Goal: Task Accomplishment & Management: Use online tool/utility

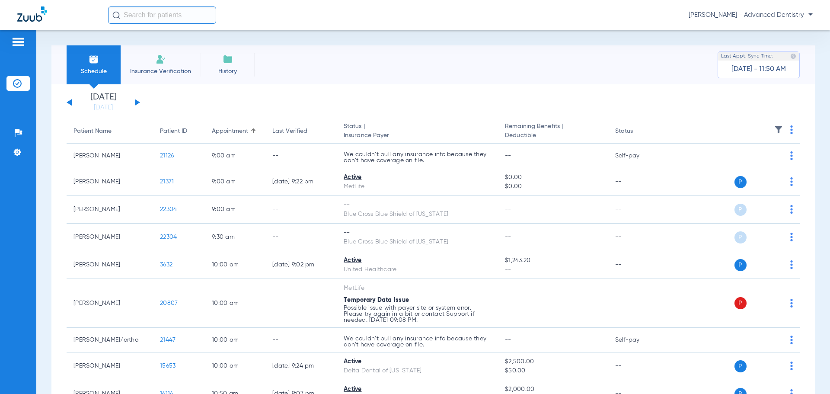
click at [138, 99] on div "Saturday 06-21-2025 Sunday 06-22-2025 Monday 06-23-2025 Tuesday 06-24-2025 Wedn…" at bounding box center [104, 102] width 74 height 19
click at [135, 102] on button at bounding box center [137, 102] width 5 height 6
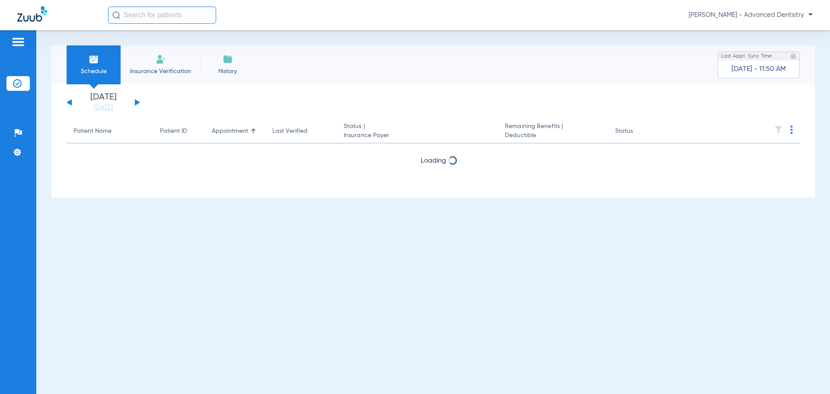
click at [135, 102] on button at bounding box center [137, 102] width 5 height 6
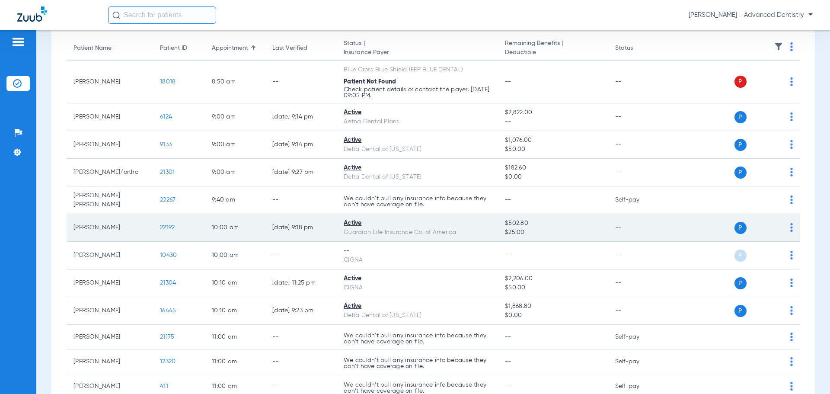
scroll to position [87, 0]
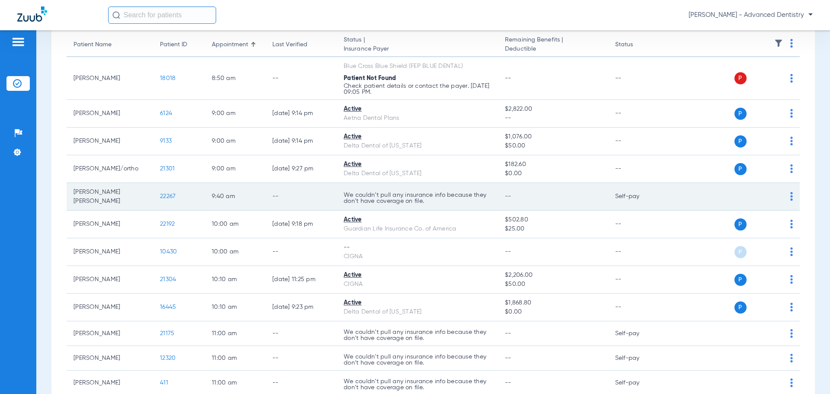
click at [784, 192] on div "P S" at bounding box center [730, 197] width 127 height 12
click at [787, 192] on td "P S" at bounding box center [734, 197] width 134 height 28
click at [791, 192] on img at bounding box center [792, 196] width 3 height 9
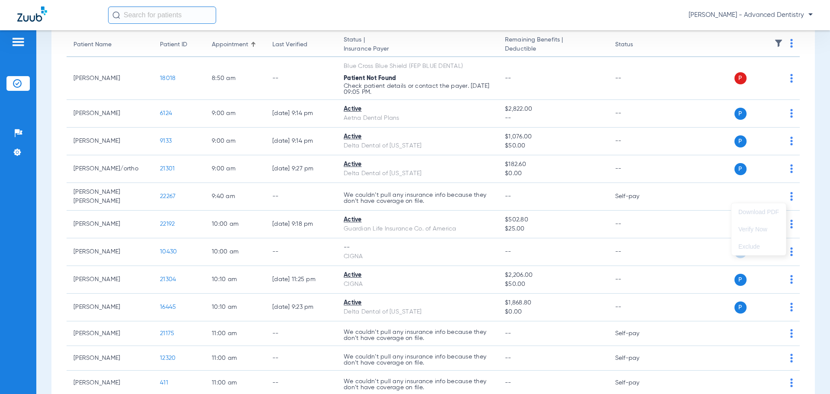
click at [672, 205] on div at bounding box center [415, 197] width 830 height 394
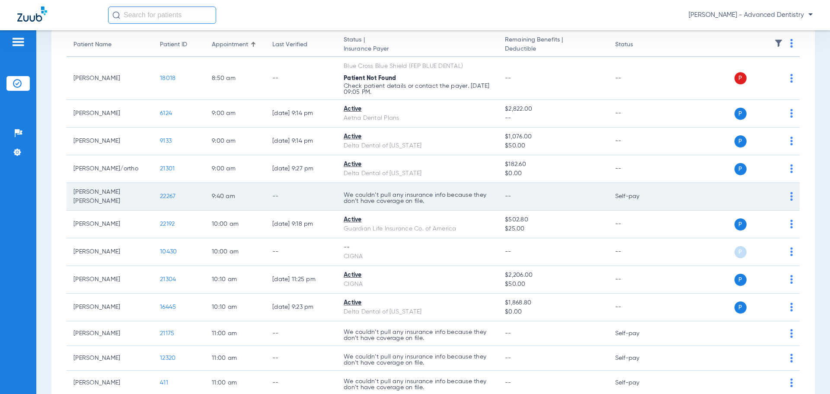
click at [171, 193] on span "22267" at bounding box center [168, 196] width 16 height 6
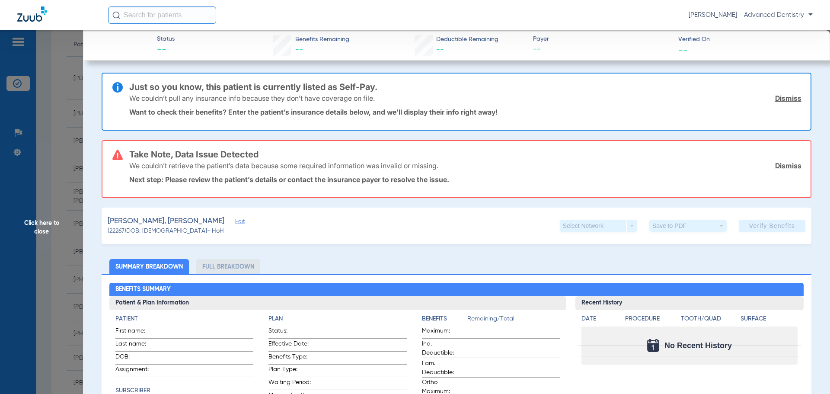
click at [327, 232] on div "Gonzalez Garcia, Jenny Edit (22267) DOB: 08/04/1978 - HoH Select Network arrow_…" at bounding box center [457, 226] width 710 height 36
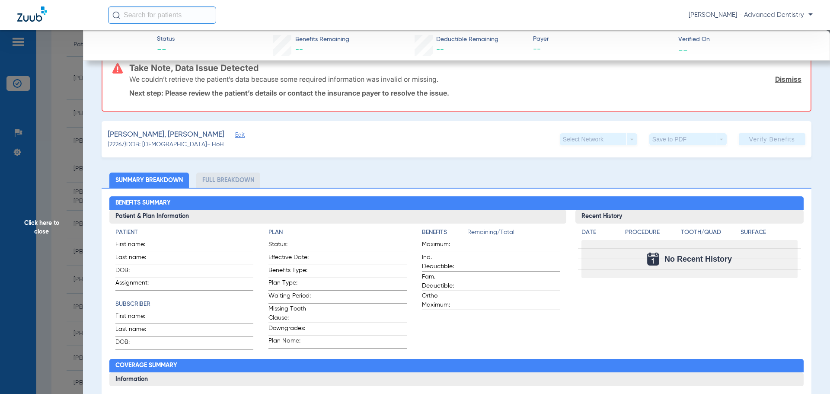
drag, startPoint x: 38, startPoint y: 232, endPoint x: 44, endPoint y: 233, distance: 5.7
click at [39, 232] on span "Click here to close" at bounding box center [41, 227] width 83 height 394
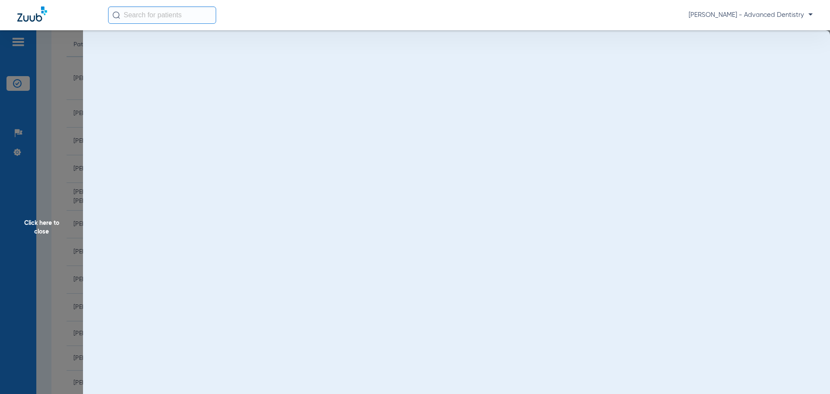
scroll to position [0, 0]
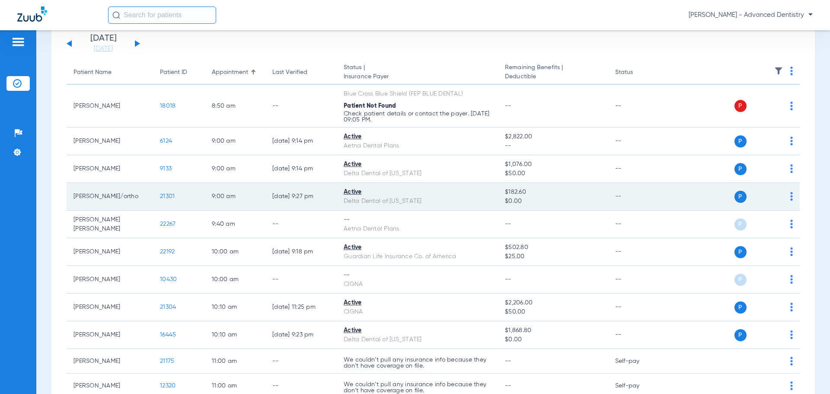
scroll to position [43, 0]
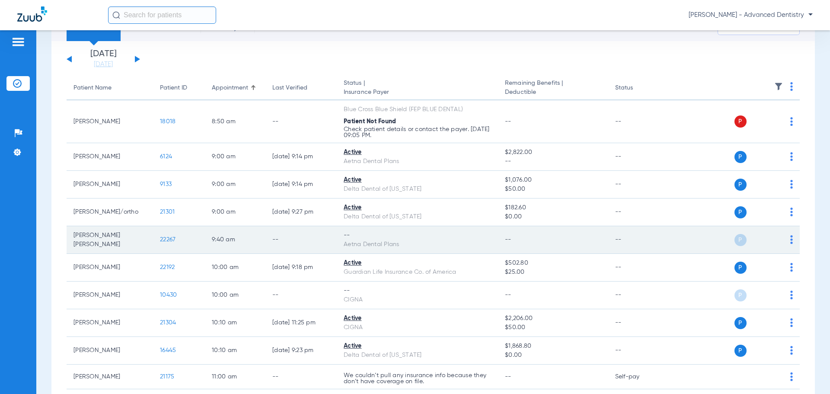
click at [173, 242] on span "22267" at bounding box center [168, 240] width 16 height 6
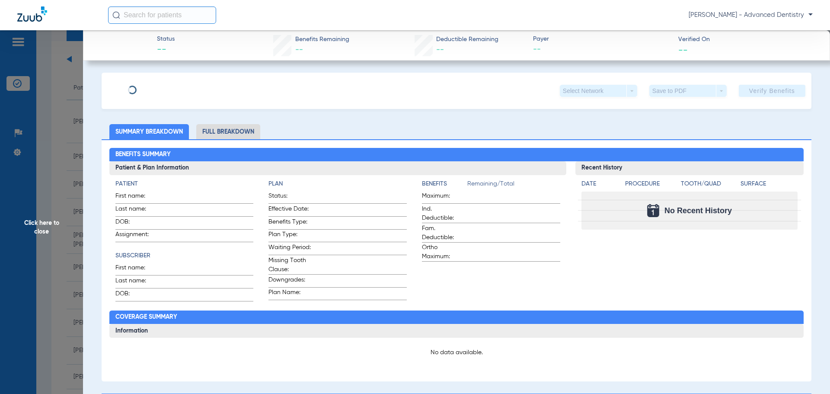
type input "[PERSON_NAME]"
type input "[DATE]"
type input "W279779094"
type input "084774201000000011"
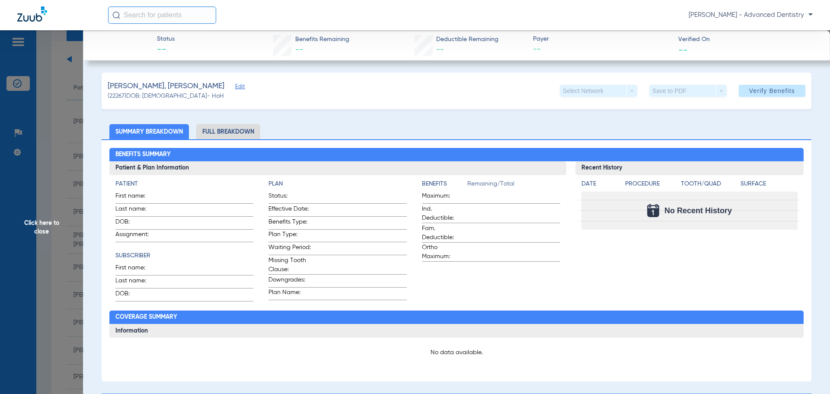
click at [202, 83] on div "[PERSON_NAME], [PERSON_NAME]" at bounding box center [175, 86] width 135 height 11
click at [235, 90] on span "Edit" at bounding box center [239, 87] width 8 height 8
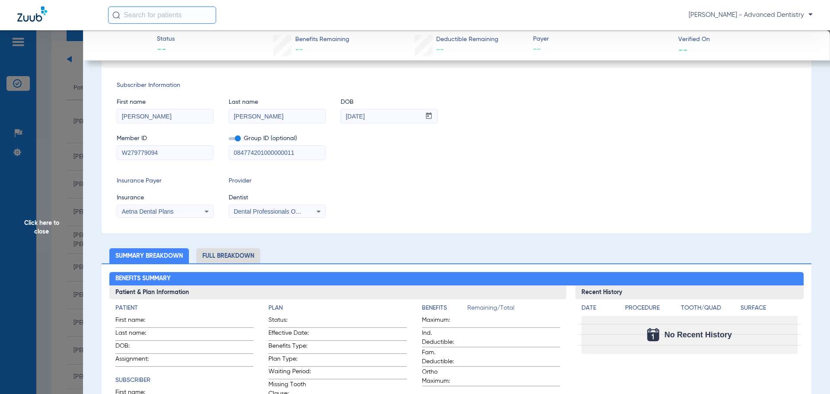
scroll to position [0, 0]
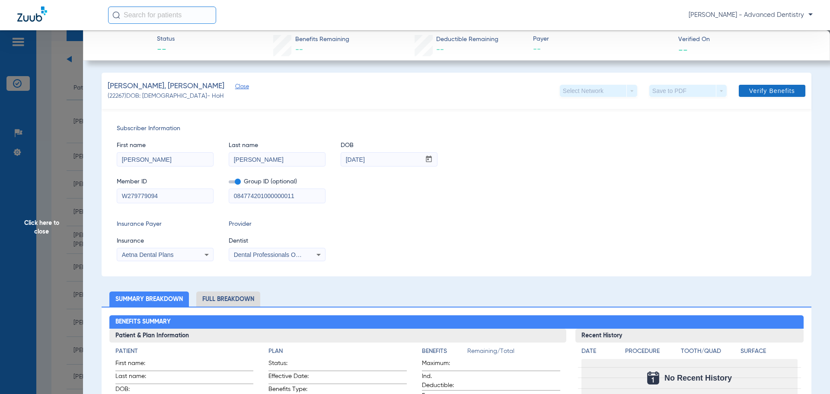
click at [760, 88] on span "Verify Benefits" at bounding box center [773, 90] width 46 height 7
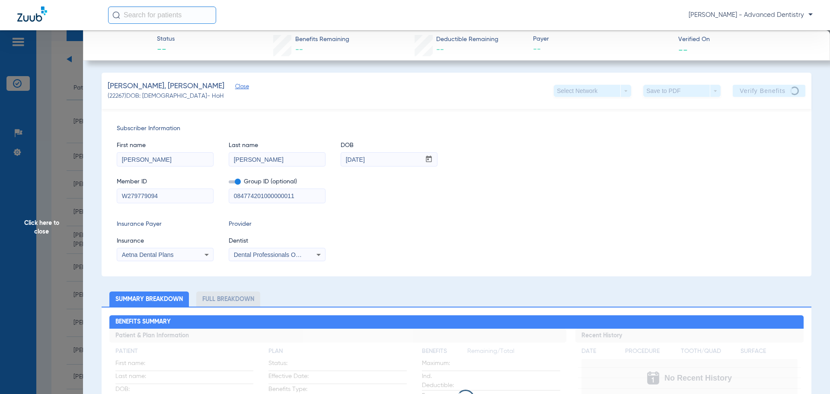
click at [43, 227] on span "Click here to close" at bounding box center [41, 227] width 83 height 394
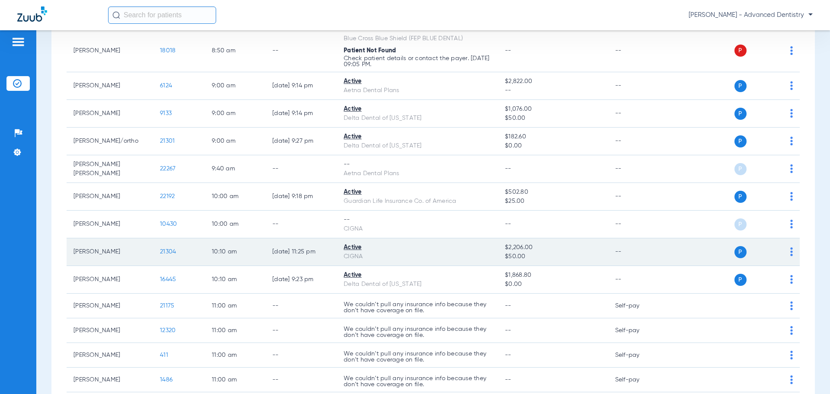
scroll to position [130, 0]
